Goal: Participate in discussion: Engage in conversation with other users on a specific topic

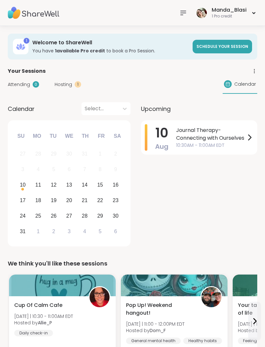
click at [65, 82] on span "Hosting" at bounding box center [63, 84] width 17 height 7
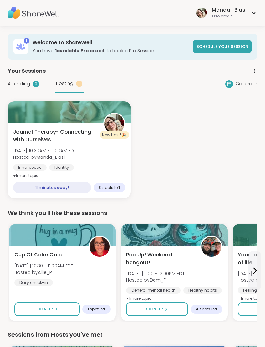
click at [55, 116] on div at bounding box center [69, 112] width 123 height 22
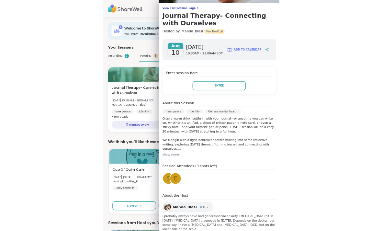
scroll to position [54, 0]
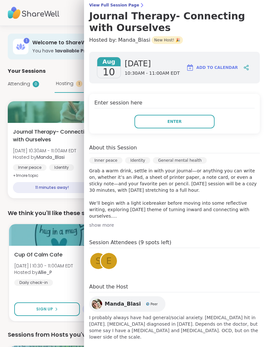
click at [63, 67] on div "Your Sessions" at bounding box center [133, 71] width 250 height 8
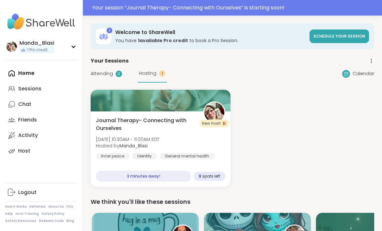
click at [193, 134] on div "Journal Therapy- Connecting with Ourselves Sun, Aug 10 | 10:30AM - 11:00AM EDT …" at bounding box center [160, 137] width 129 height 43
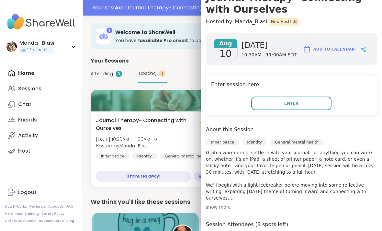
scroll to position [72, 0]
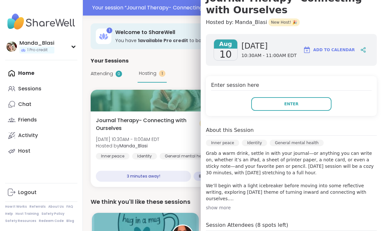
click at [265, 104] on button "Enter" at bounding box center [291, 104] width 80 height 14
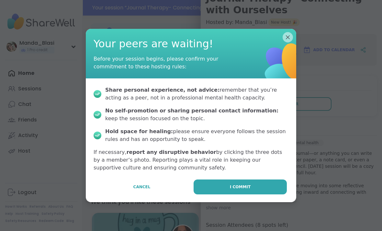
click at [240, 185] on span "I commit" at bounding box center [240, 187] width 21 height 6
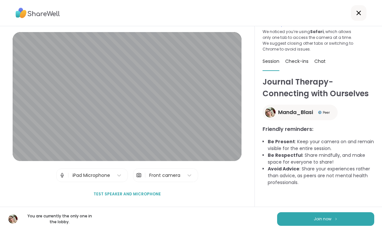
scroll to position [25, 0]
click at [265, 220] on button "Join now" at bounding box center [325, 219] width 97 height 14
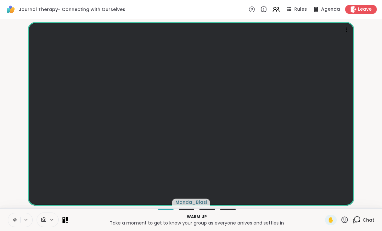
click at [11, 143] on video-player-container "Manda_Blasi" at bounding box center [191, 114] width 374 height 184
click at [11, 140] on video-player-container "Manda_Blasi" at bounding box center [191, 114] width 374 height 184
click at [265, 28] on icon at bounding box center [346, 30] width 6 height 6
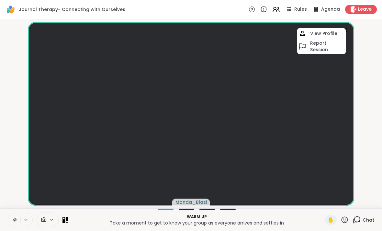
click at [265, 98] on video-player-container "Manda_Blasi View Profile Report Session" at bounding box center [191, 114] width 374 height 184
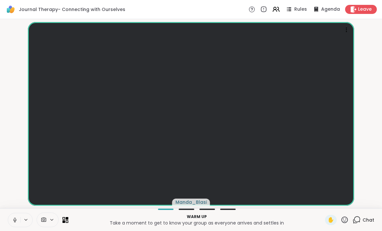
click at [265, 6] on icon at bounding box center [276, 10] width 8 height 8
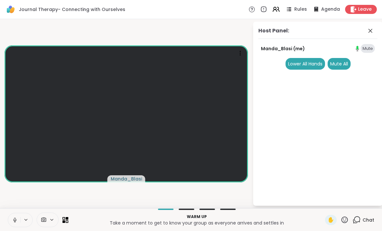
click at [67, 217] on icon at bounding box center [67, 218] width 3 height 3
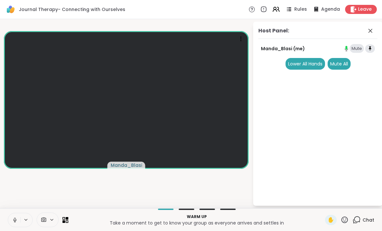
click at [68, 218] on icon at bounding box center [67, 218] width 3 height 3
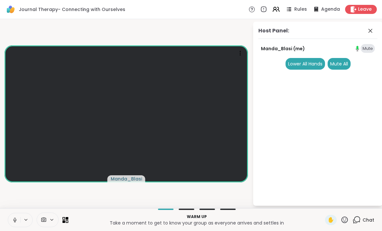
click at [68, 217] on icon at bounding box center [67, 218] width 3 height 3
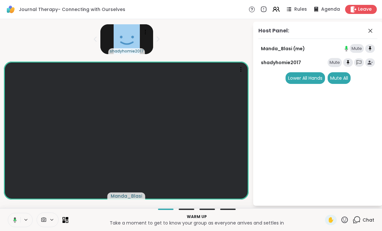
click at [265, 28] on icon at bounding box center [370, 31] width 8 height 8
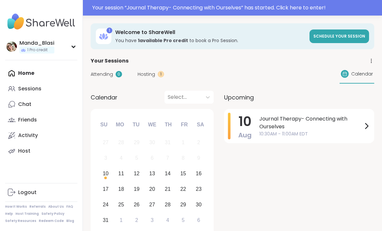
click at [152, 68] on div "Attending 0 Hosting 1 Calendar" at bounding box center [232, 74] width 283 height 19
click at [152, 73] on span "Hosting" at bounding box center [146, 74] width 17 height 7
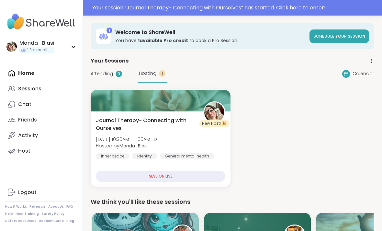
click at [178, 171] on div "Journal Therapy- Connecting with Ourselves [DATE] 10:30AM - 11:00AM EDT Hosted …" at bounding box center [161, 148] width 140 height 75
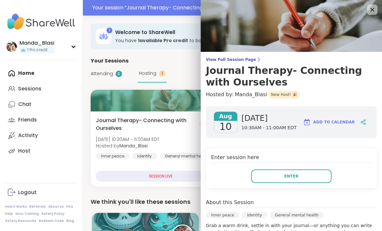
click at [288, 176] on span "Enter" at bounding box center [291, 176] width 14 height 6
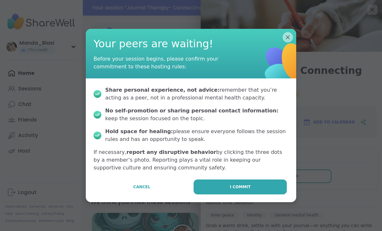
click at [247, 182] on button "I commit" at bounding box center [239, 186] width 93 height 15
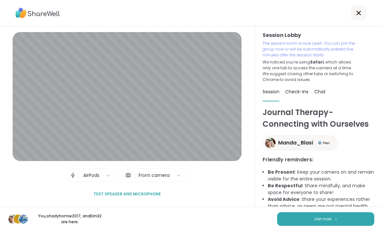
click at [322, 216] on span "Join now" at bounding box center [323, 219] width 18 height 6
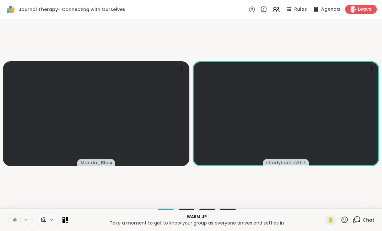
click at [67, 219] on icon at bounding box center [67, 218] width 3 height 3
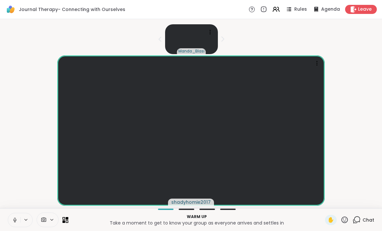
click at [65, 219] on icon at bounding box center [65, 220] width 6 height 6
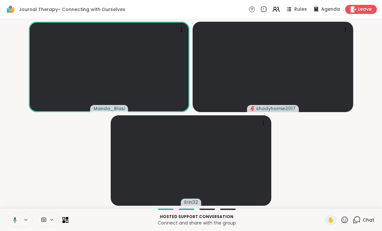
click at [362, 223] on div "Chat" at bounding box center [363, 220] width 22 height 10
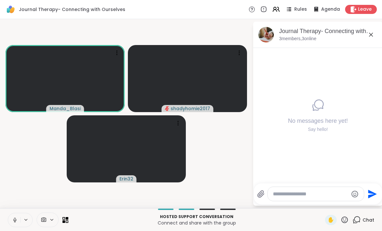
click at [324, 188] on div at bounding box center [316, 194] width 96 height 14
click at [300, 191] on textarea "Type your message" at bounding box center [310, 194] width 75 height 6
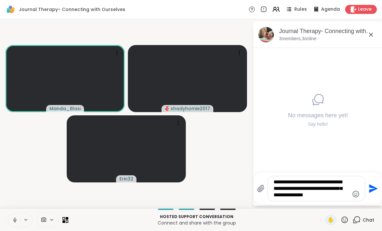
type textarea "**********"
click at [371, 187] on icon "Send" at bounding box center [373, 188] width 9 height 9
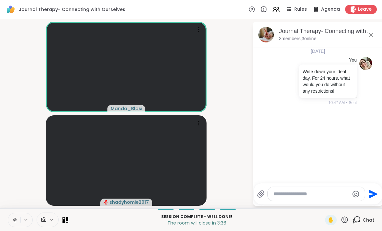
click at [362, 8] on span "Leave" at bounding box center [365, 9] width 14 height 6
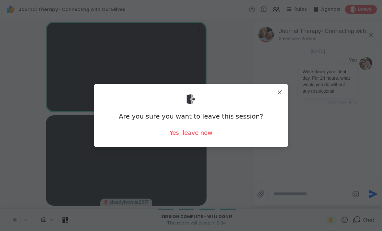
click at [199, 127] on div "Are you sure you want to leave this session? Yes, leave now" at bounding box center [191, 115] width 184 height 53
click at [197, 129] on div "Yes, leave now" at bounding box center [191, 132] width 43 height 8
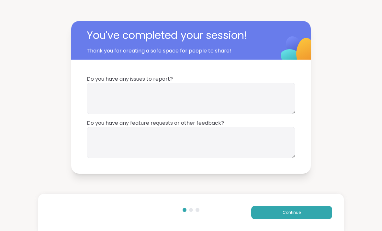
click at [279, 211] on button "Continue" at bounding box center [291, 212] width 81 height 14
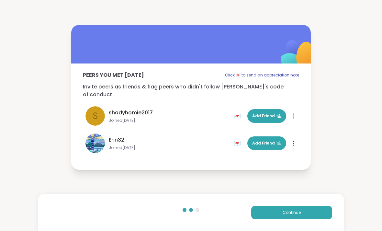
click at [266, 113] on span "Add Friend" at bounding box center [266, 116] width 29 height 6
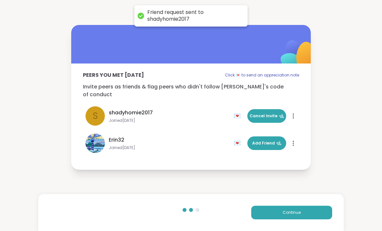
click at [271, 141] on span "Add Friend" at bounding box center [266, 143] width 29 height 6
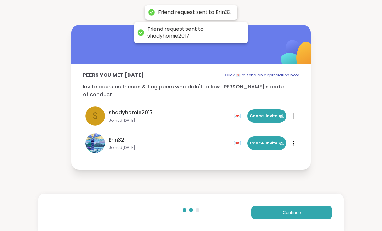
click at [280, 214] on button "Continue" at bounding box center [291, 212] width 81 height 14
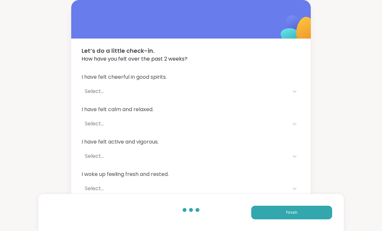
click at [287, 213] on span "Finish" at bounding box center [291, 212] width 11 height 6
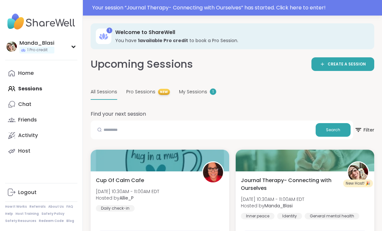
click at [193, 89] on span "My Sessions" at bounding box center [193, 91] width 28 height 7
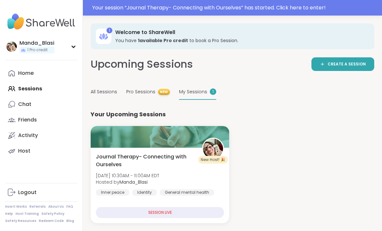
click at [19, 104] on div "Chat" at bounding box center [24, 104] width 13 height 7
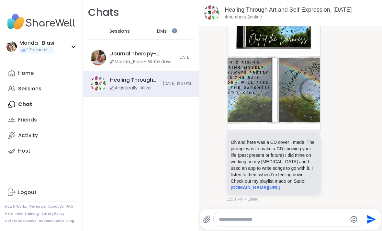
click at [165, 28] on span "DMs" at bounding box center [162, 31] width 10 height 6
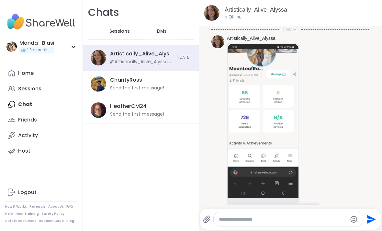
scroll to position [42, 0]
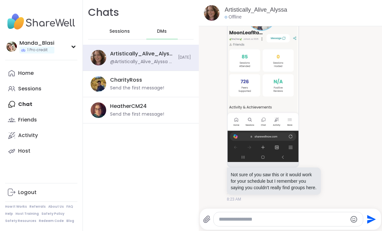
click at [132, 60] on div "@Artistically_Alive_Alyssa - Not sure of you saw this or it would work for your…" at bounding box center [142, 62] width 64 height 6
click at [118, 25] on div "Sessions" at bounding box center [120, 32] width 32 height 16
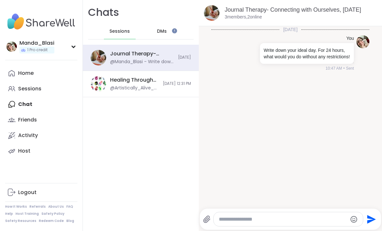
click at [291, 221] on textarea "Type your message" at bounding box center [283, 219] width 128 height 6
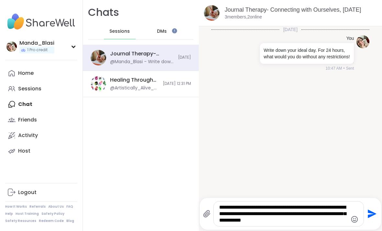
type textarea "**********"
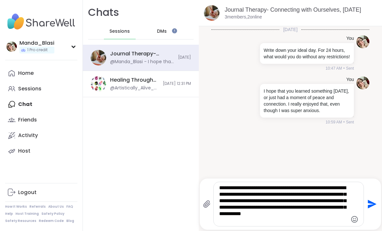
type textarea "**********"
click at [370, 204] on icon "Send" at bounding box center [371, 204] width 10 height 10
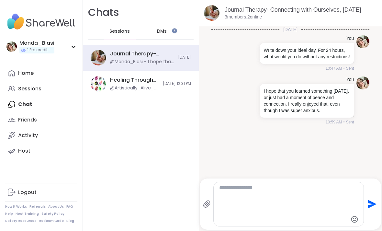
scroll to position [2, 0]
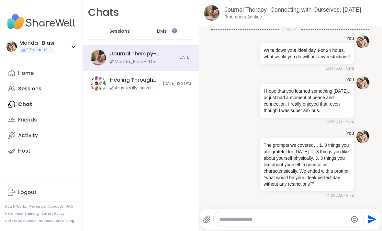
click at [31, 129] on link "Activity" at bounding box center [41, 135] width 72 height 16
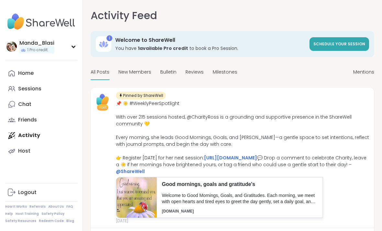
click at [164, 71] on span "Bulletin" at bounding box center [168, 72] width 16 height 7
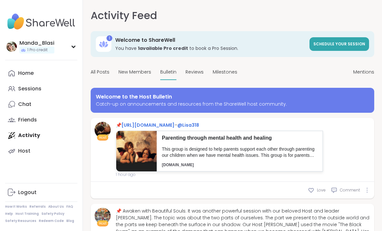
click at [193, 70] on span "Reviews" at bounding box center [194, 72] width 18 height 7
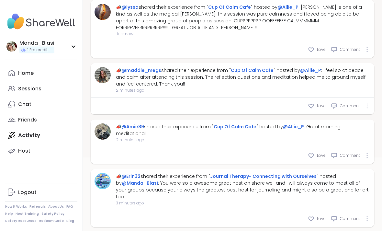
scroll to position [88, 0]
click at [312, 216] on icon at bounding box center [311, 218] width 5 height 4
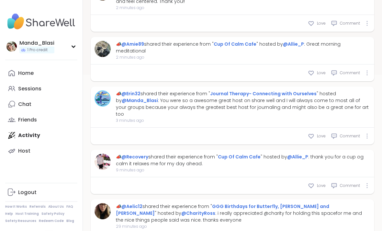
scroll to position [170, 0]
click at [313, 133] on icon at bounding box center [311, 136] width 6 height 6
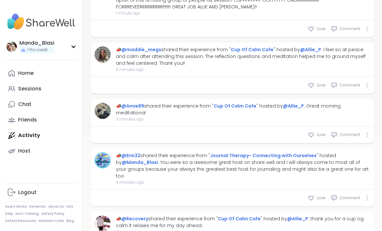
scroll to position [108, 0]
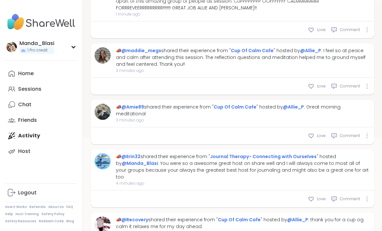
click at [177, 159] on div "📣 @Erin32 shared their experience from " Journal Therapy- Connecting with Ourse…" at bounding box center [243, 166] width 254 height 27
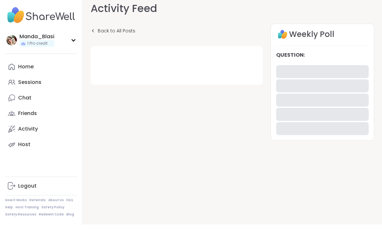
scroll to position [6, 0]
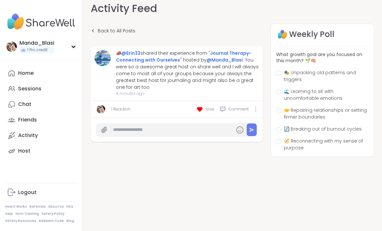
click at [25, 102] on div "Chat" at bounding box center [24, 104] width 13 height 7
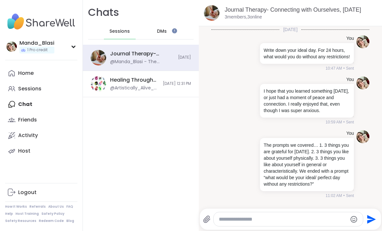
click at [22, 132] on div "Activity" at bounding box center [28, 135] width 20 height 7
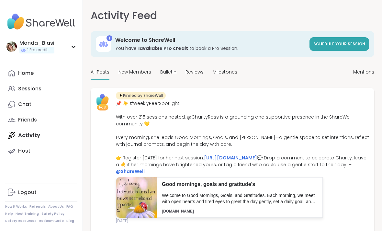
click at [22, 148] on div "Host" at bounding box center [24, 150] width 12 height 7
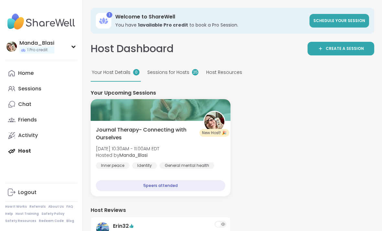
click at [26, 69] on link "Home" at bounding box center [41, 73] width 72 height 16
